Goal: Information Seeking & Learning: Learn about a topic

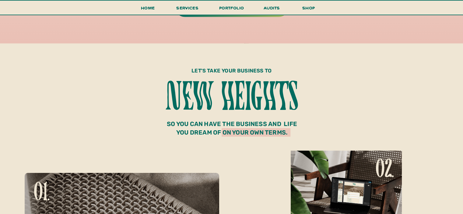
scroll to position [1868, 0]
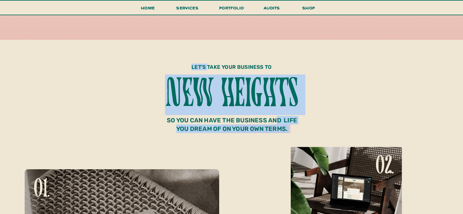
drag, startPoint x: 206, startPoint y: 65, endPoint x: 278, endPoint y: 119, distance: 90.1
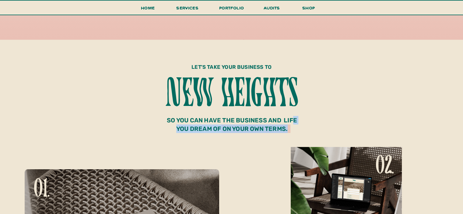
drag, startPoint x: 296, startPoint y: 130, endPoint x: 293, endPoint y: 124, distance: 6.7
click at [293, 124] on p "so you can have the business and life you dream of on your own terms." at bounding box center [232, 123] width 134 height 14
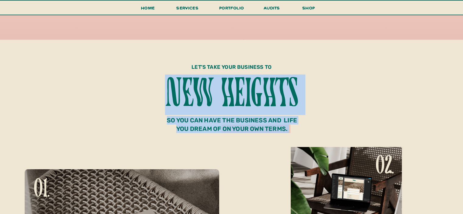
drag, startPoint x: 192, startPoint y: 65, endPoint x: 173, endPoint y: 115, distance: 53.3
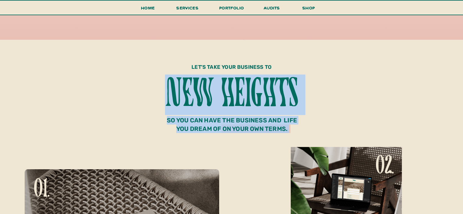
copy div "Showit: The Ultimate Website Design Platform so you can have the business and l…"
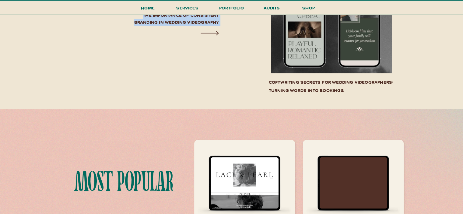
scroll to position [2205, 0]
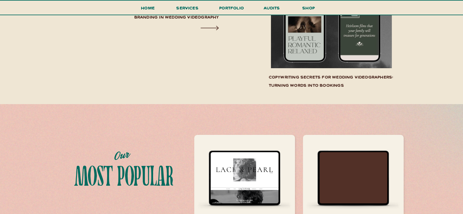
click at [422, 131] on div at bounding box center [232, 199] width 474 height 191
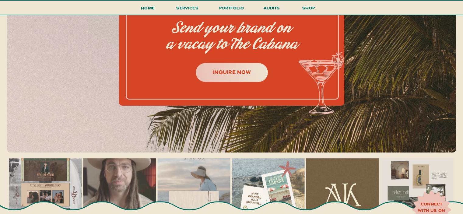
scroll to position [2660, 0]
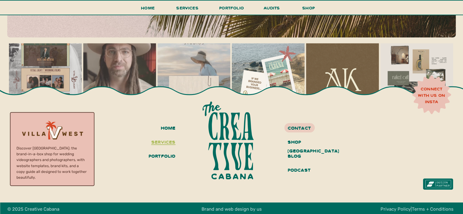
click at [167, 140] on h3 "services" at bounding box center [162, 142] width 26 height 10
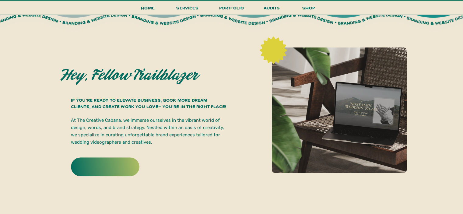
scroll to position [199, 0]
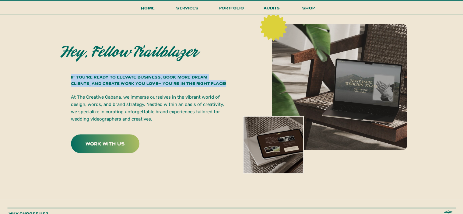
drag, startPoint x: 226, startPoint y: 84, endPoint x: 71, endPoint y: 78, distance: 154.9
click at [71, 78] on h3 "If you’re ready to elevate business, book more dream clients, and create work y…" at bounding box center [149, 81] width 157 height 14
copy h3 "If you’re ready to elevate business, book more dream clients, and create work y…"
